Goal: Information Seeking & Learning: Check status

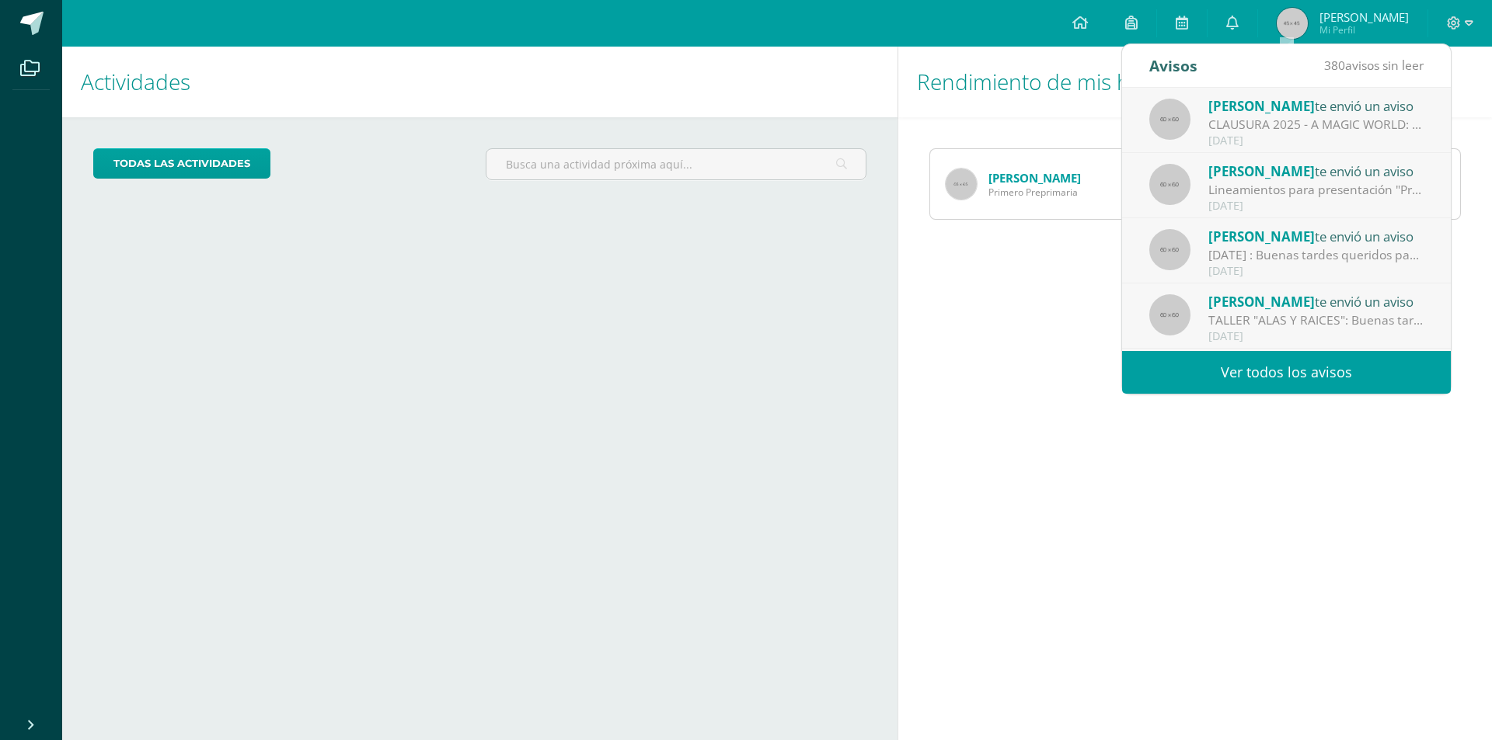
click at [295, 229] on div "Actividades Mis hijos todas las Actividades No tienes actividades Échale un vis…" at bounding box center [476, 394] width 841 height 694
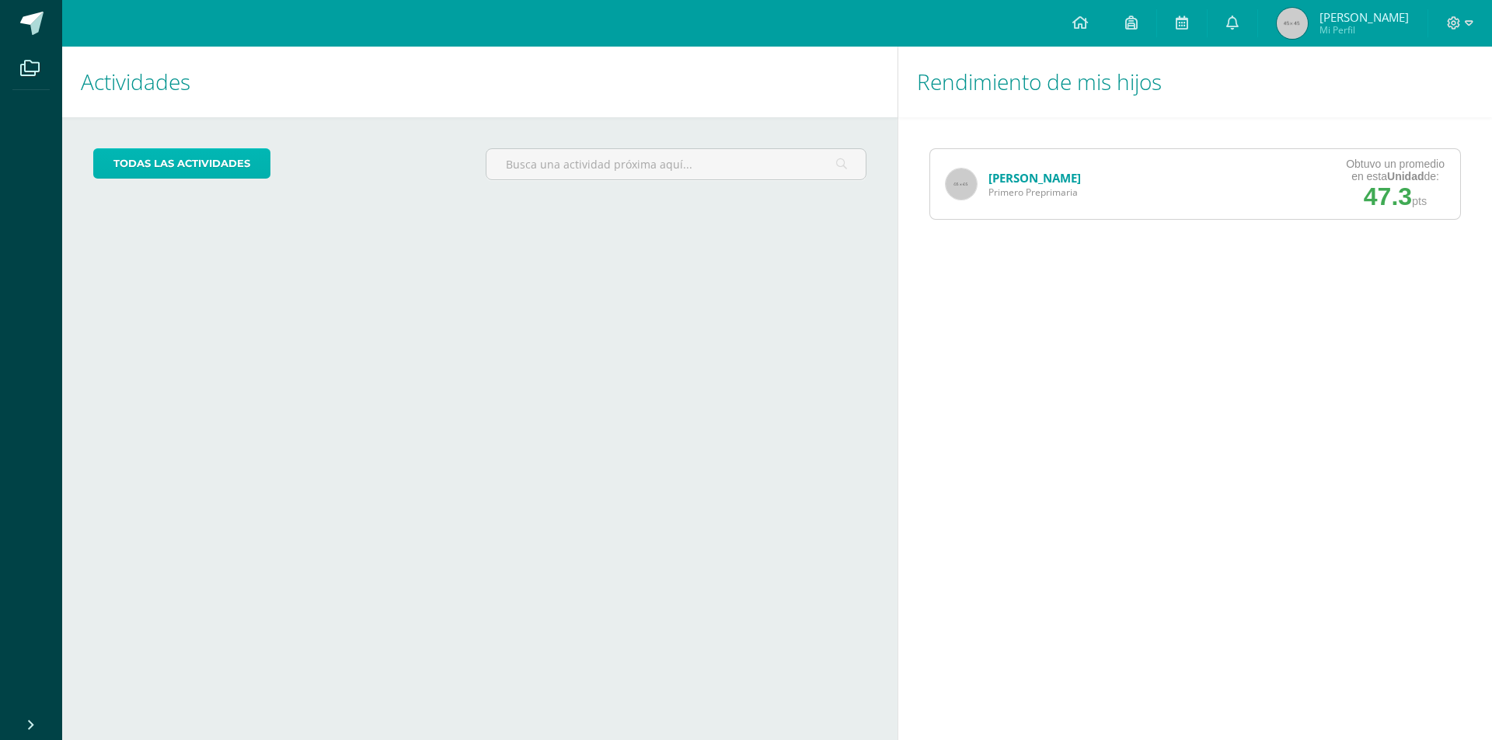
click at [193, 161] on link "todas las Actividades" at bounding box center [181, 163] width 177 height 30
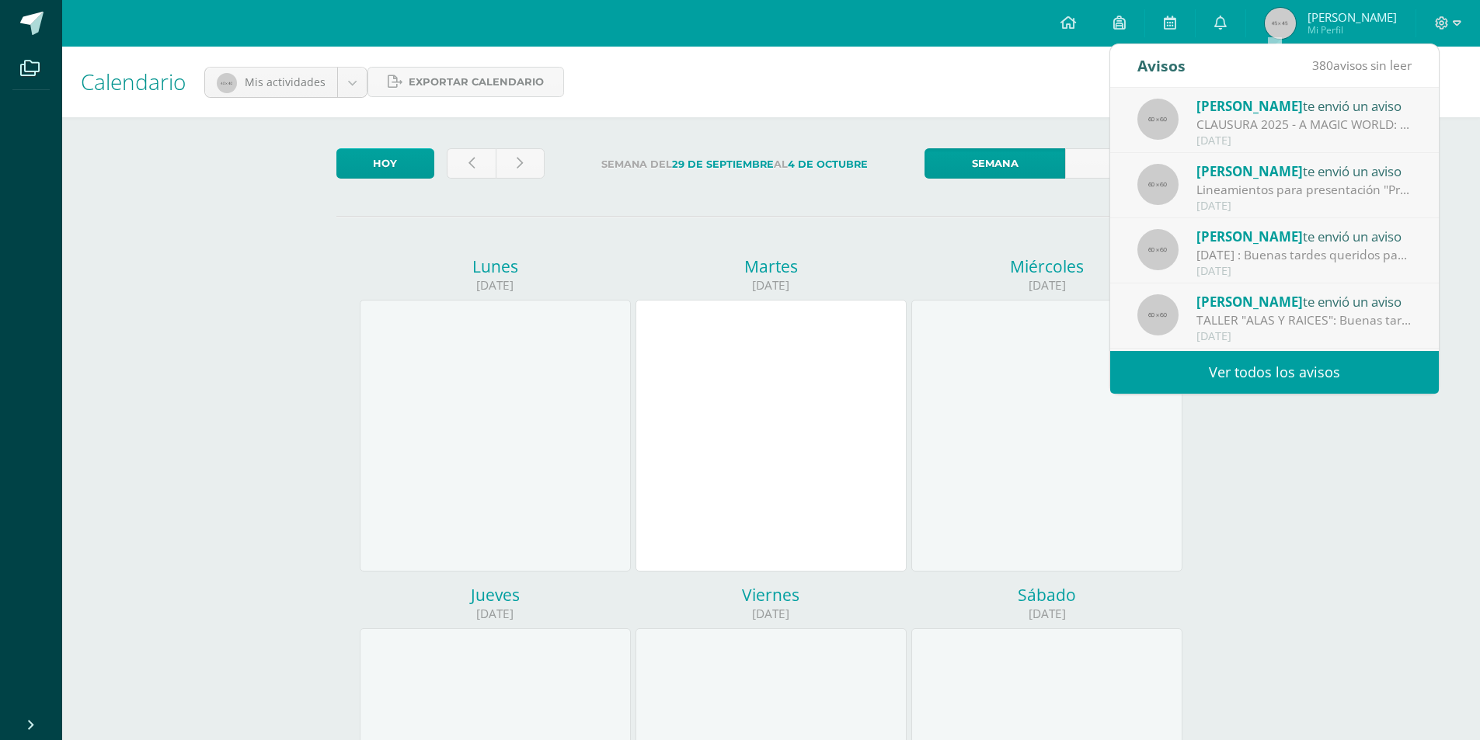
click at [1272, 374] on link "Ver todos los avisos" at bounding box center [1274, 372] width 329 height 43
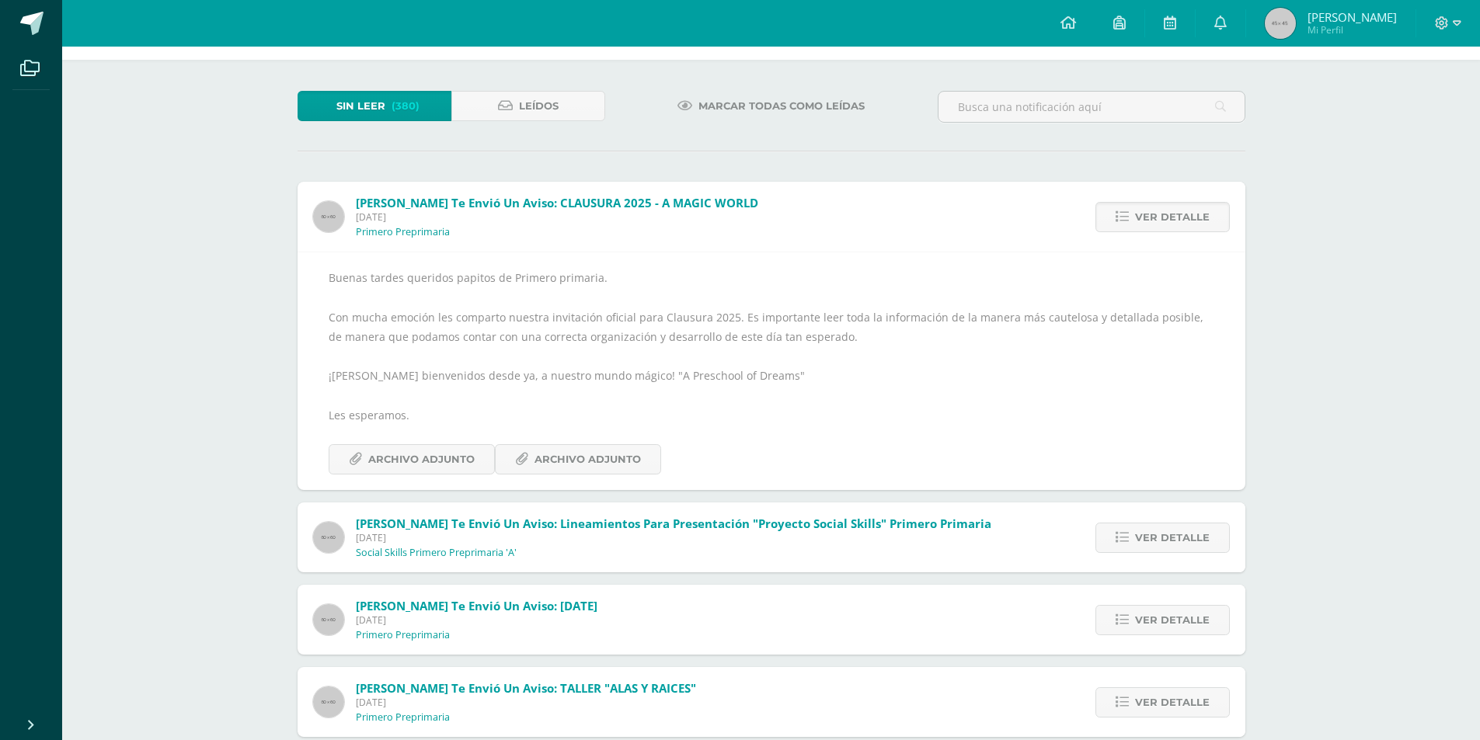
scroll to position [155, 0]
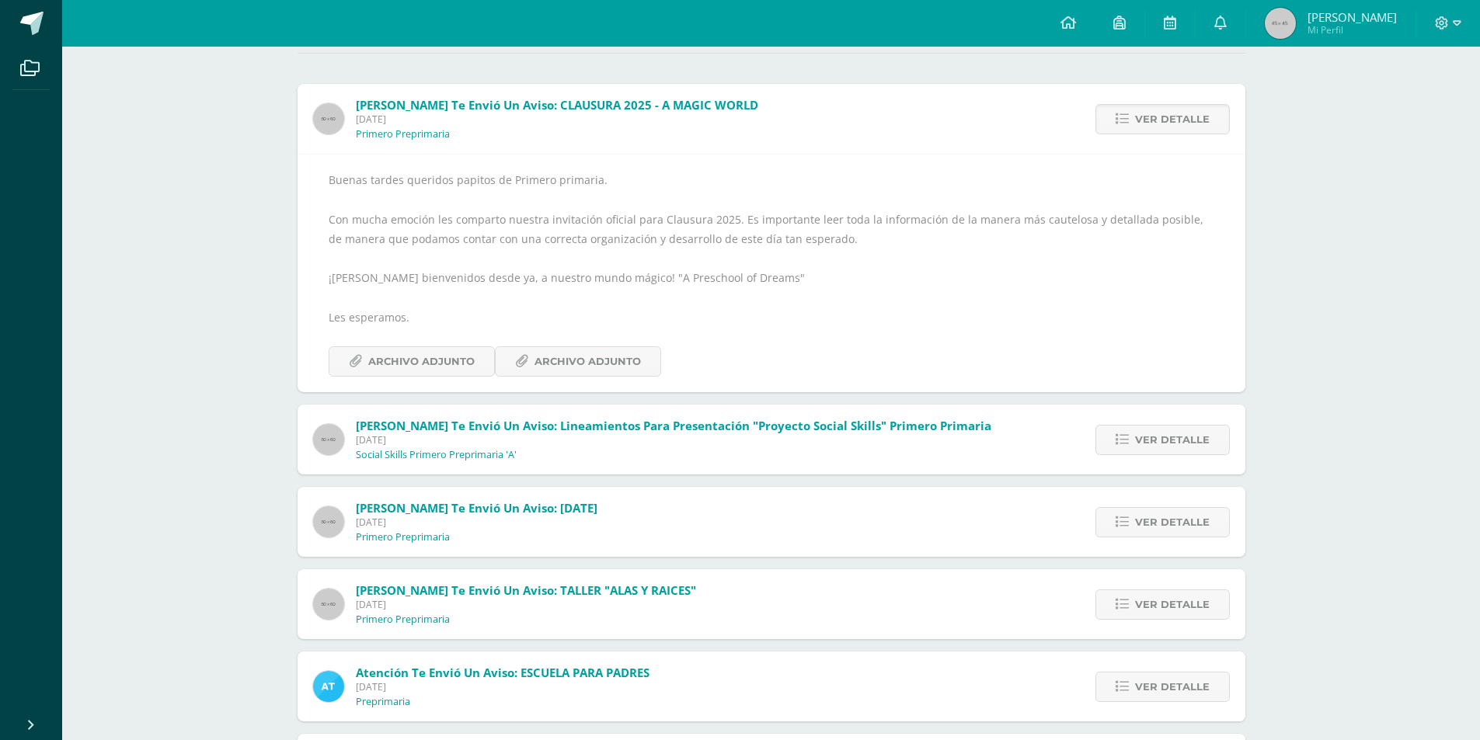
click at [542, 440] on span "Viernes 26 de Septiembre de 2025" at bounding box center [674, 440] width 636 height 13
click at [1158, 437] on span "Ver detalle" at bounding box center [1172, 440] width 75 height 29
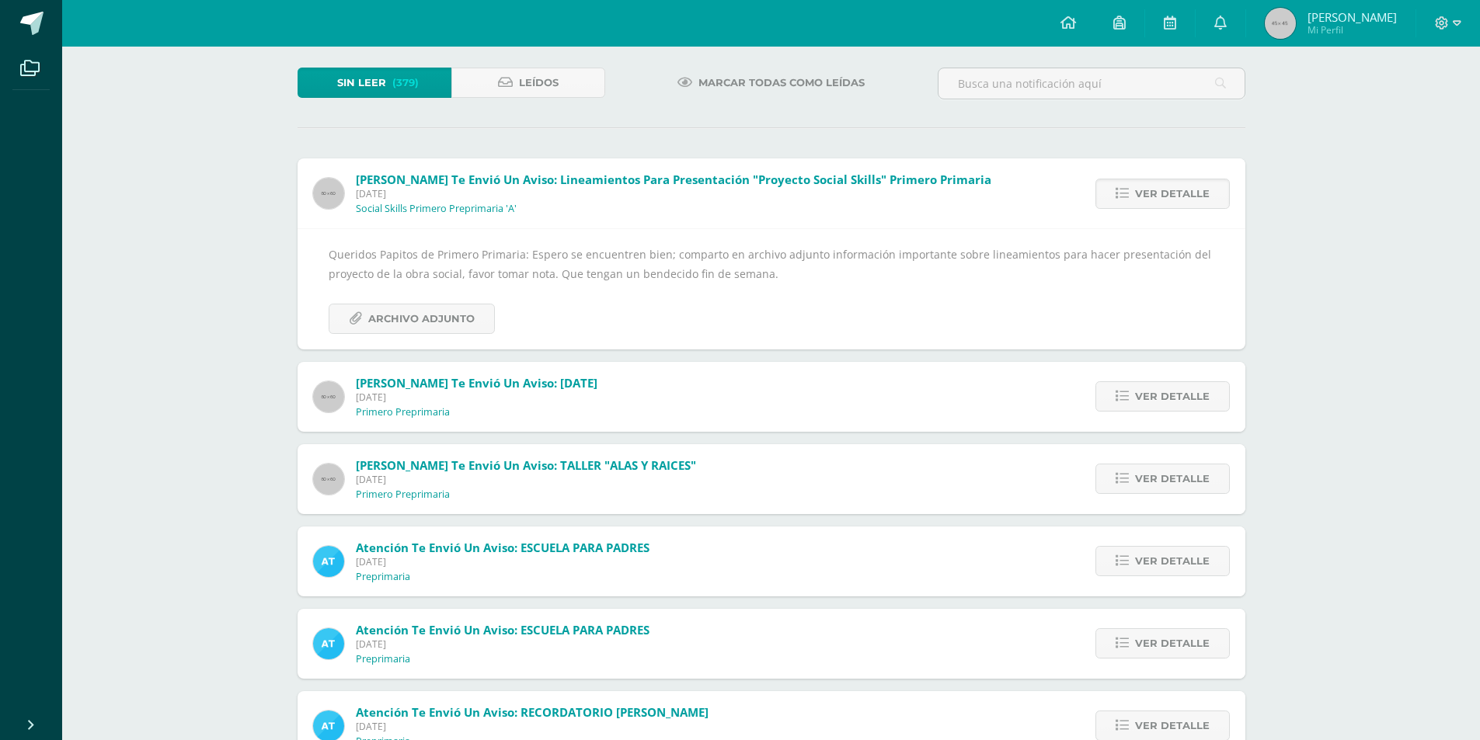
scroll to position [0, 0]
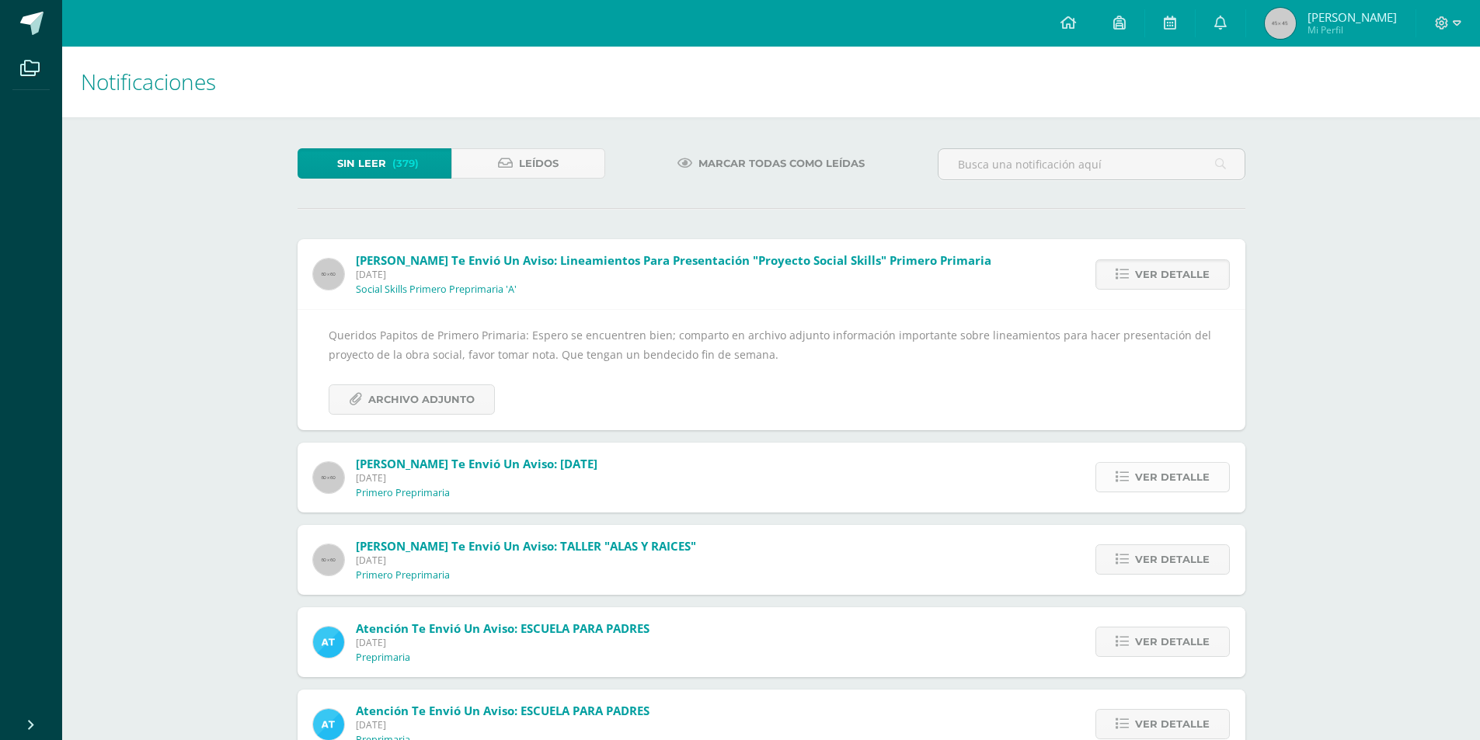
click at [1137, 479] on span "Ver detalle" at bounding box center [1172, 477] width 75 height 29
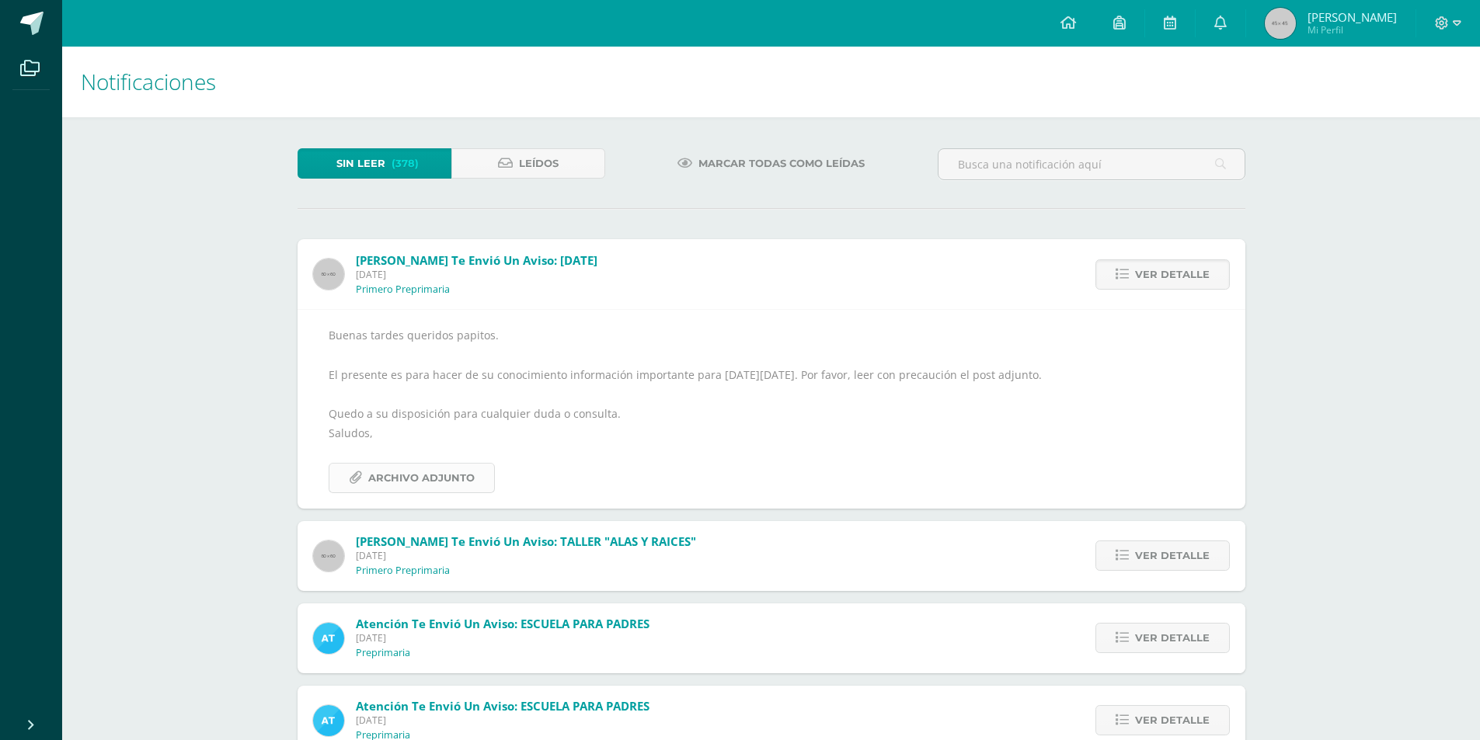
click at [396, 480] on span "Archivo Adjunto" at bounding box center [421, 478] width 106 height 29
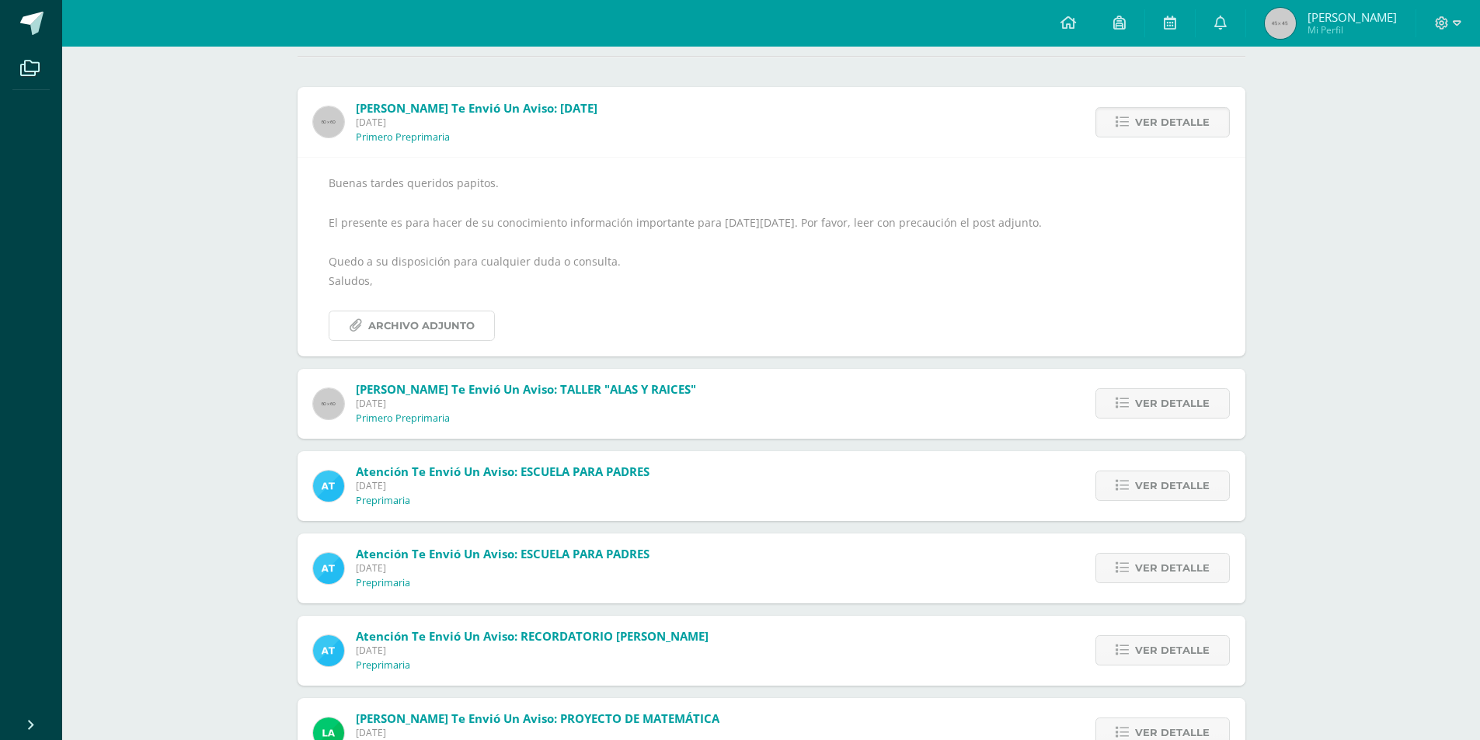
scroll to position [155, 0]
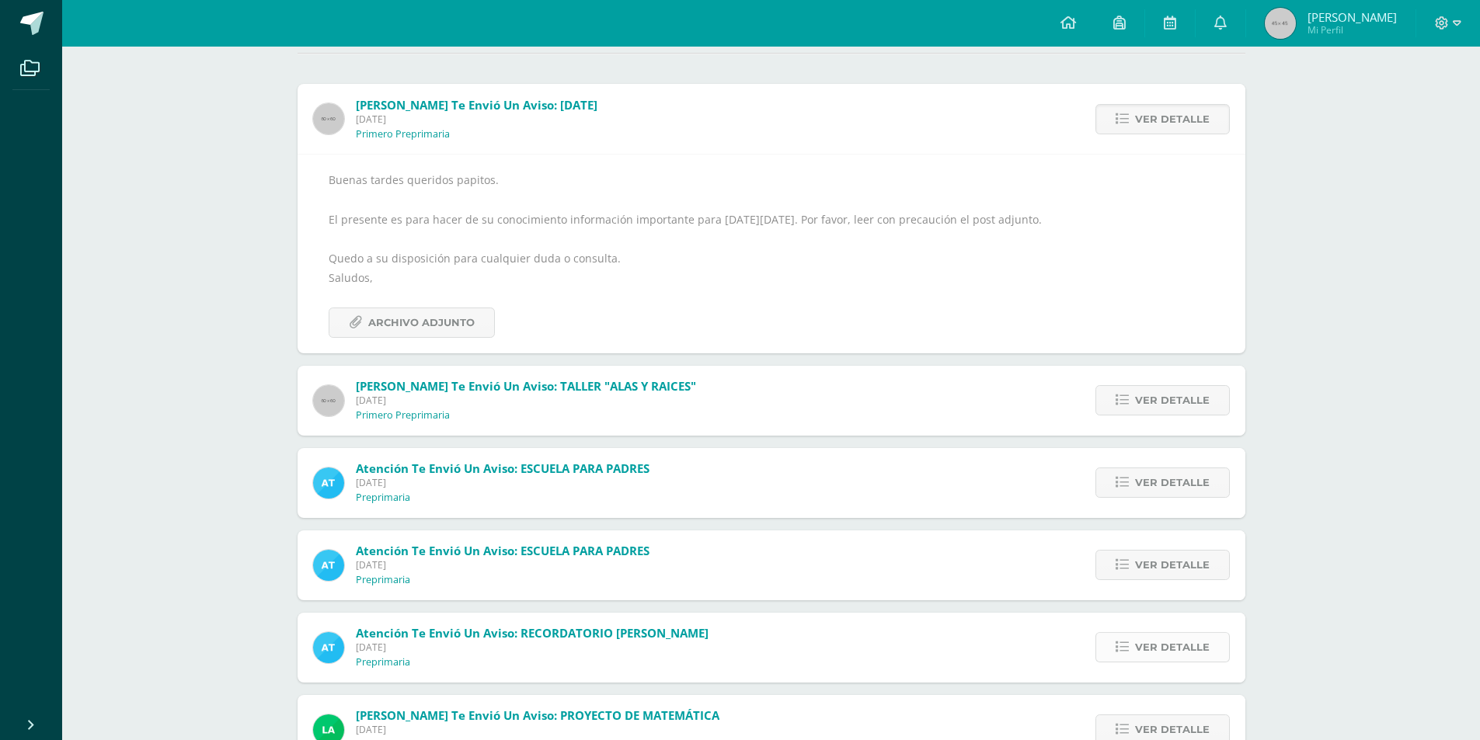
click at [1132, 648] on link "Ver detalle" at bounding box center [1162, 647] width 134 height 30
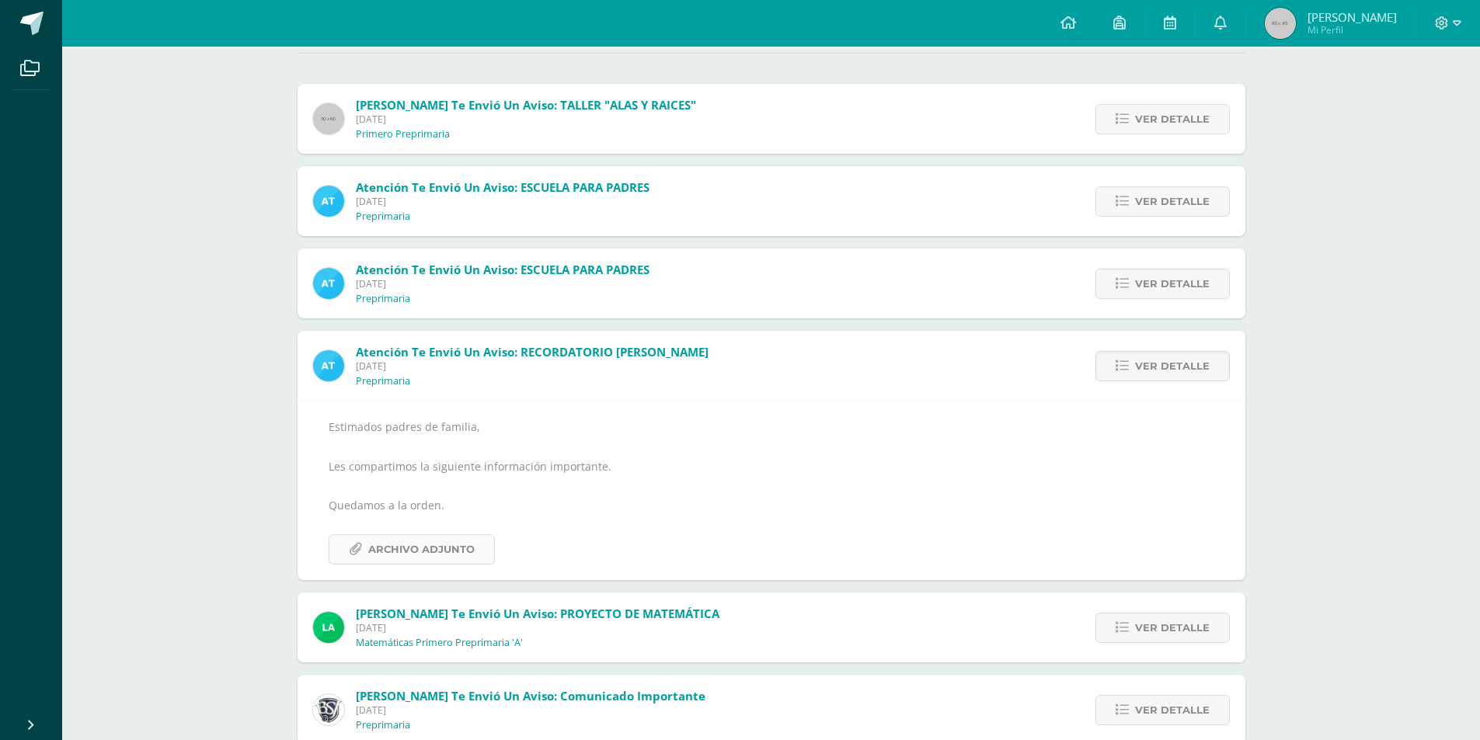
click at [444, 550] on span "Archivo Adjunto" at bounding box center [421, 549] width 106 height 29
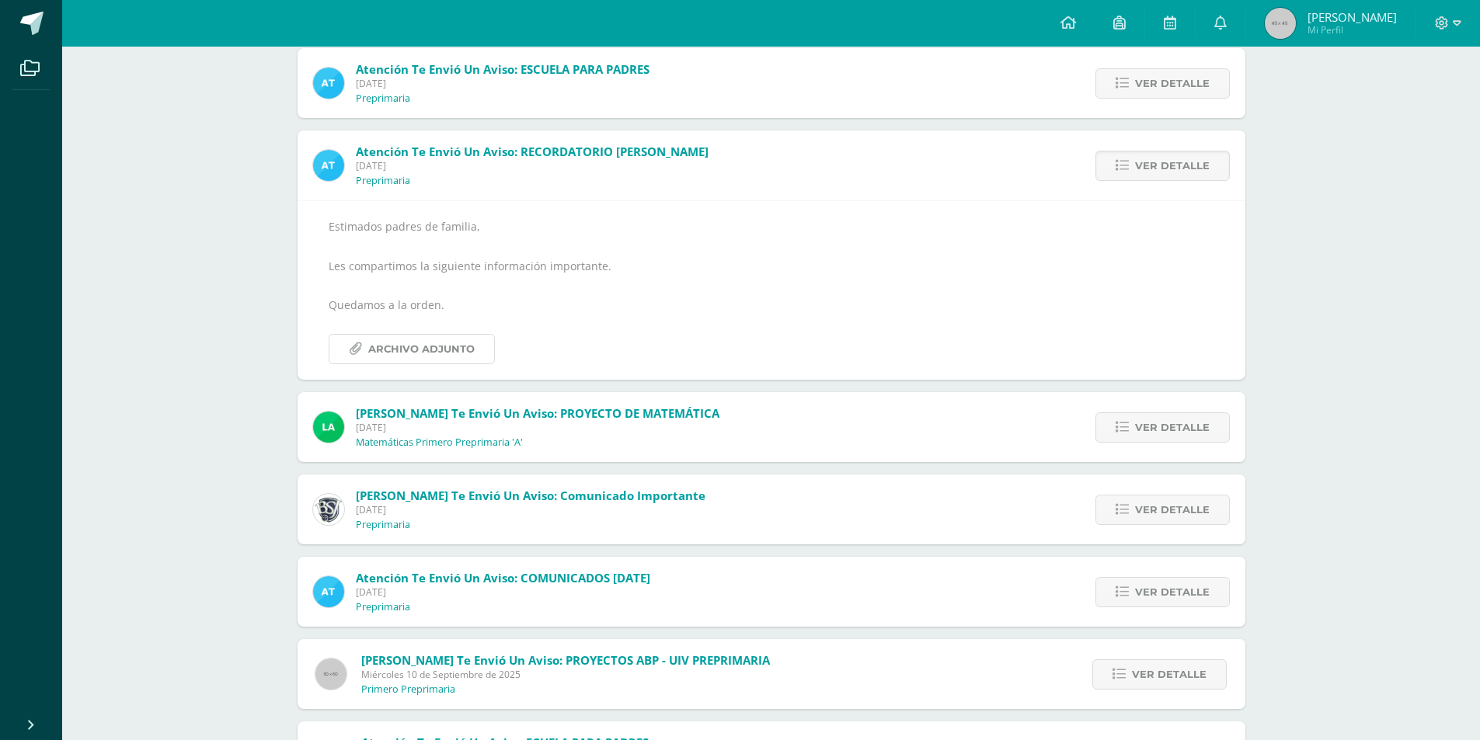
scroll to position [388, 0]
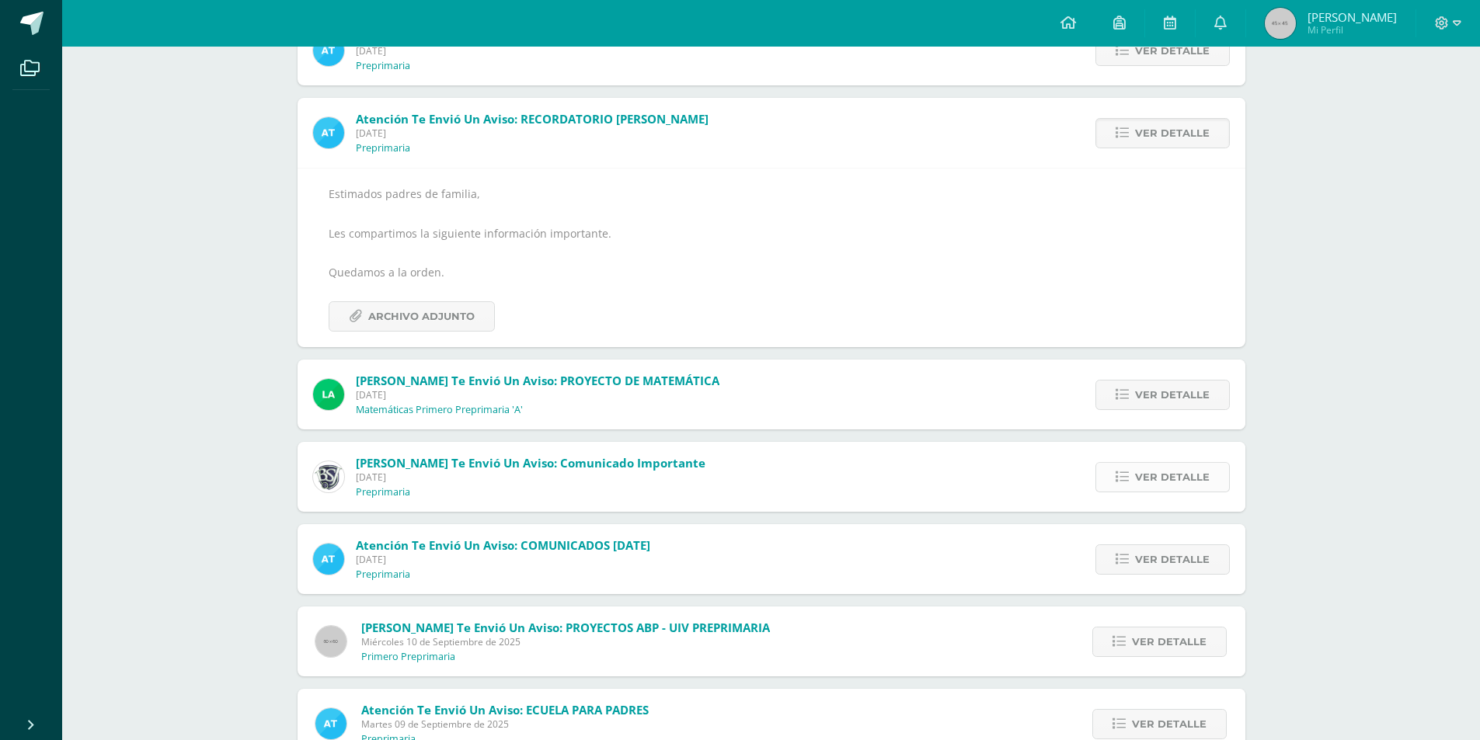
click at [1148, 478] on span "Ver detalle" at bounding box center [1172, 477] width 75 height 29
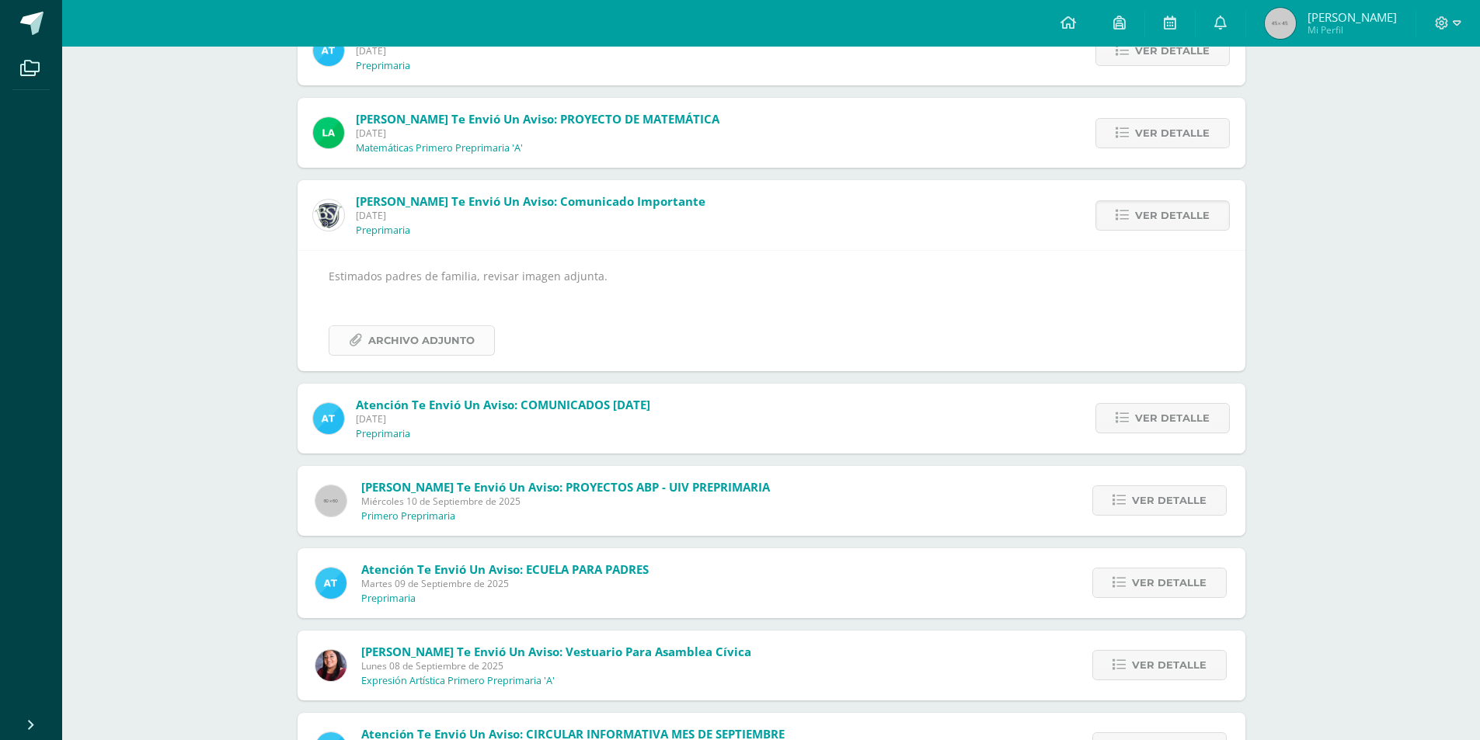
click at [430, 340] on span "Archivo Adjunto" at bounding box center [421, 340] width 106 height 29
click at [1156, 418] on span "Ver detalle" at bounding box center [1172, 418] width 75 height 29
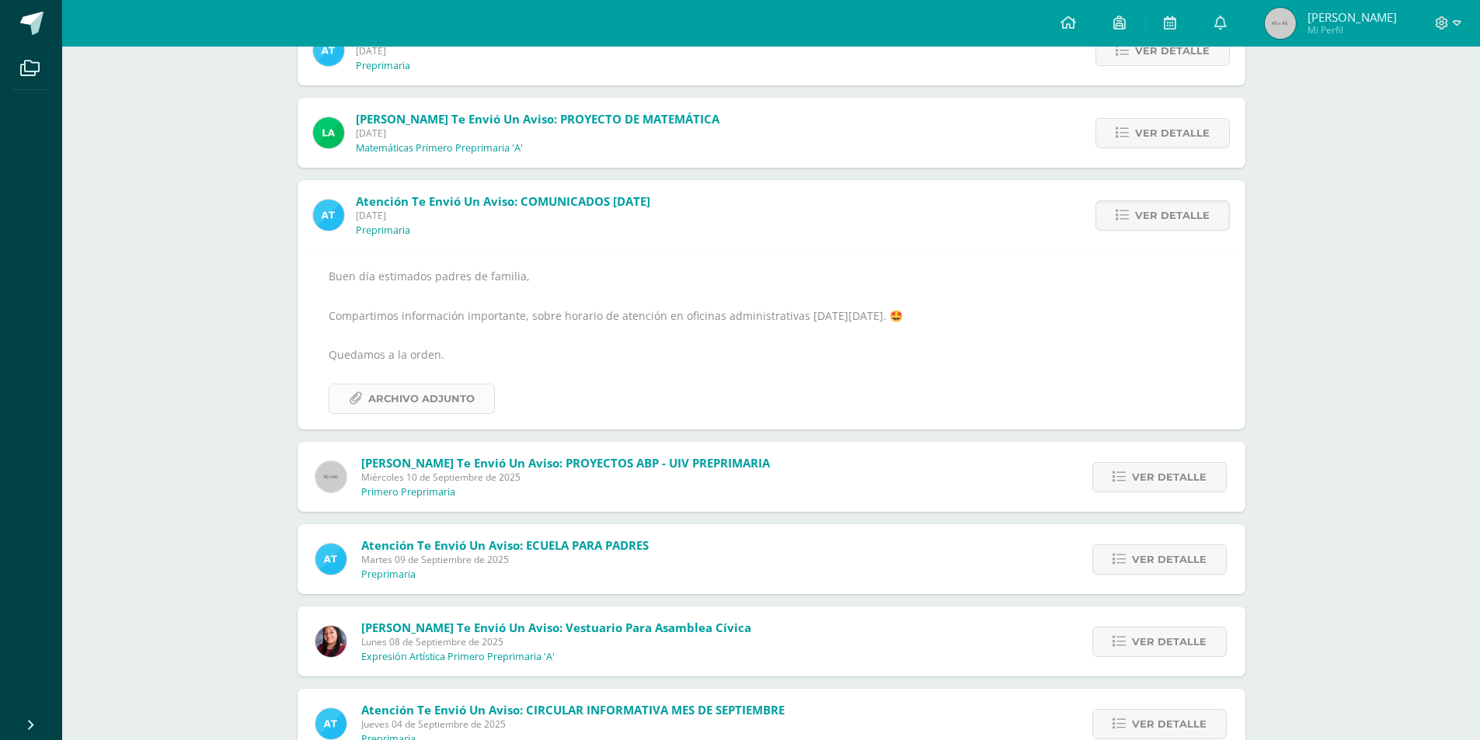
click at [420, 399] on span "Archivo Adjunto" at bounding box center [421, 399] width 106 height 29
click at [1159, 474] on span "Ver detalle" at bounding box center [1169, 477] width 75 height 29
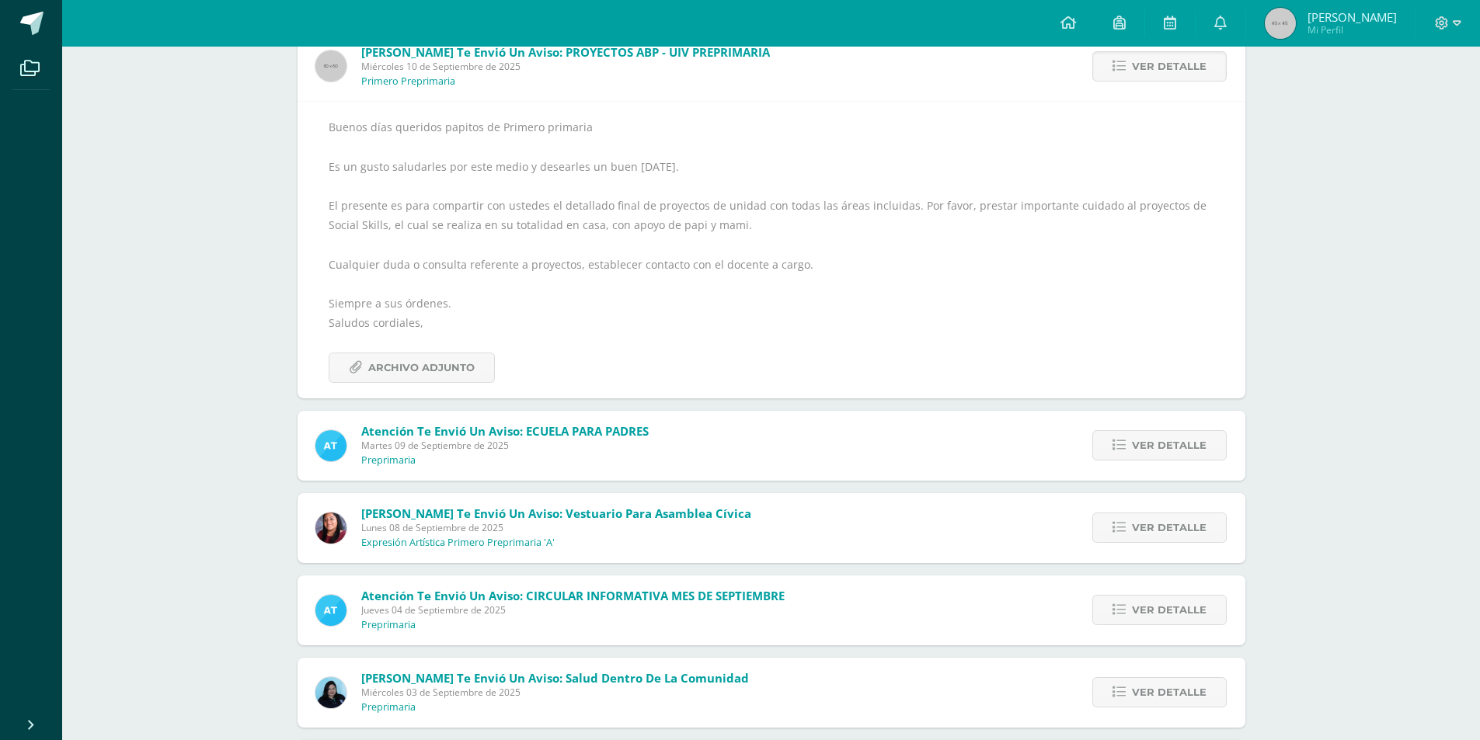
scroll to position [544, 0]
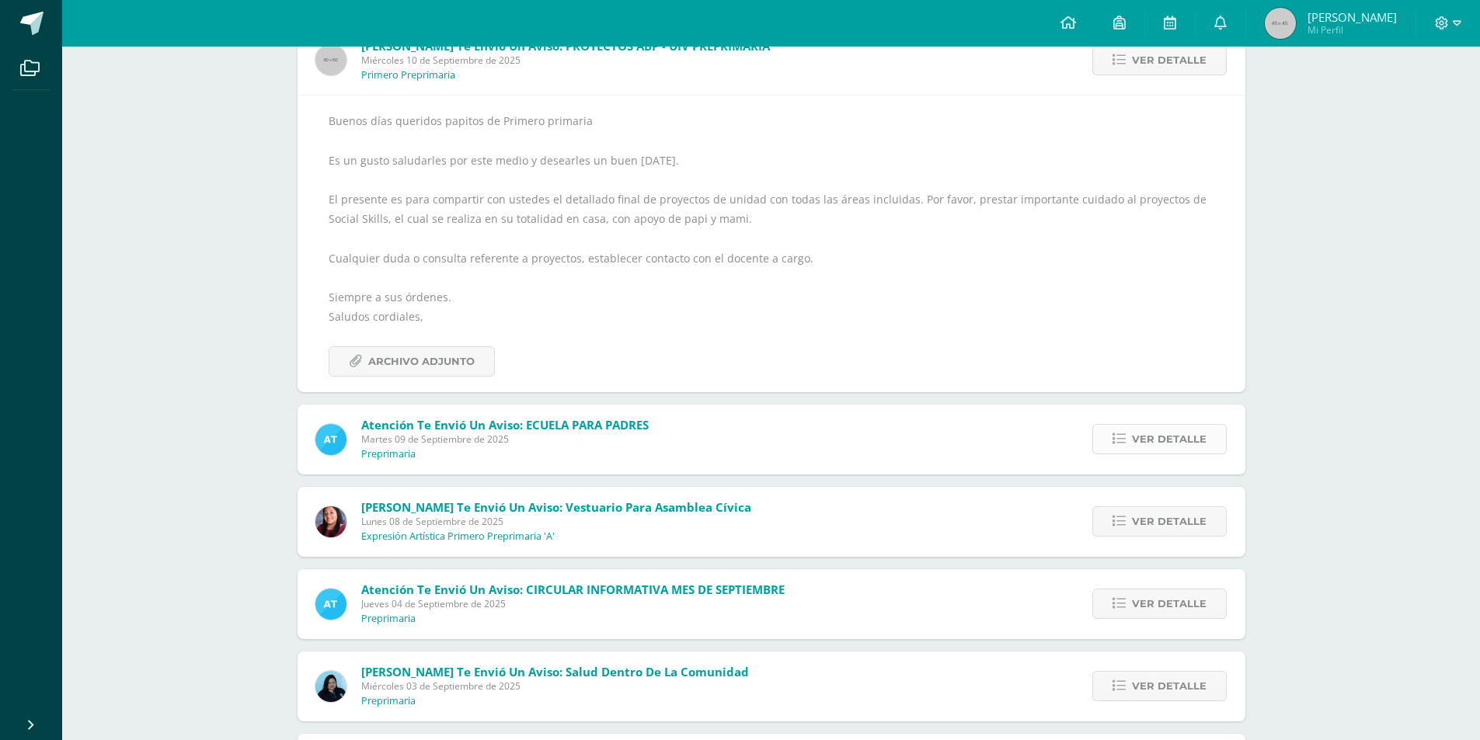
click at [1141, 437] on span "Ver detalle" at bounding box center [1169, 439] width 75 height 29
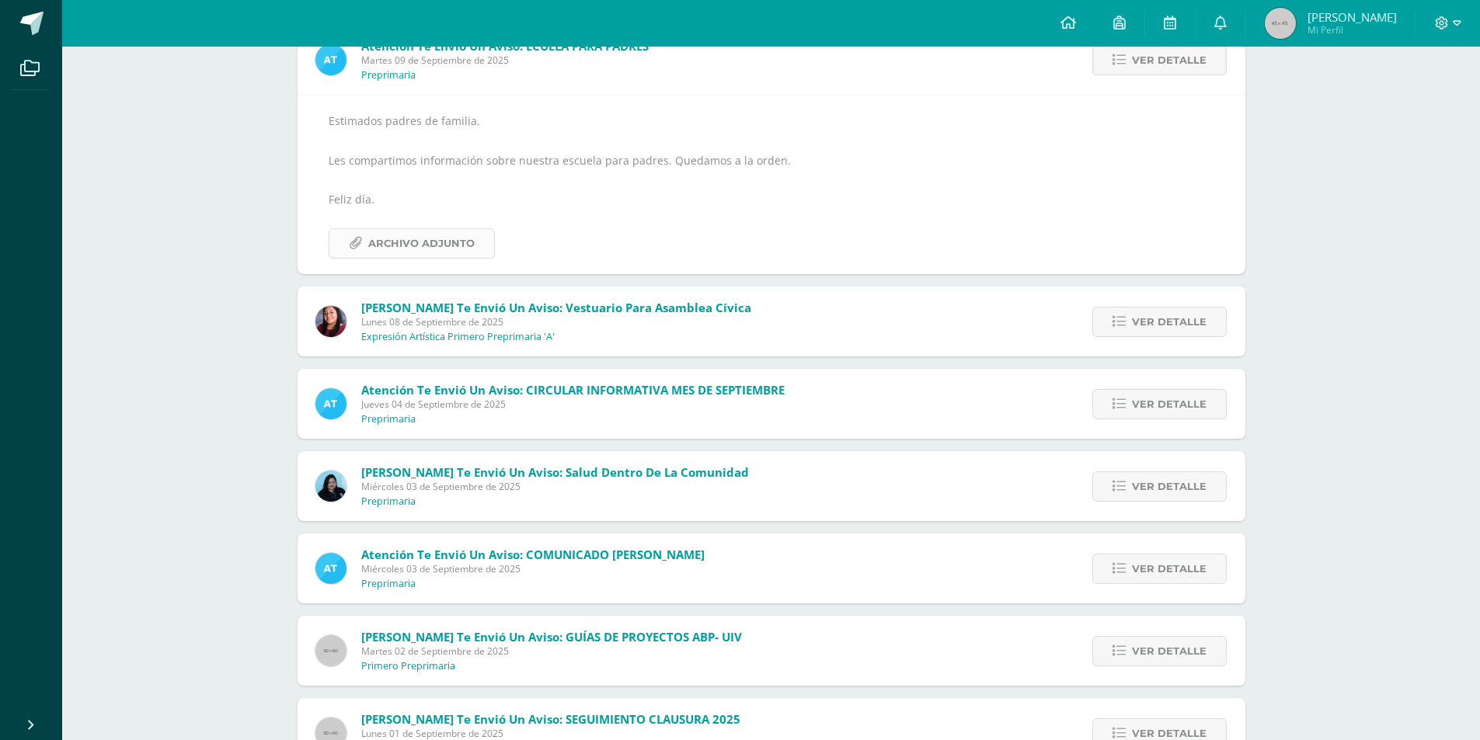
click at [450, 237] on span "Archivo Adjunto" at bounding box center [421, 243] width 106 height 29
